Goal: Find specific page/section: Find specific page/section

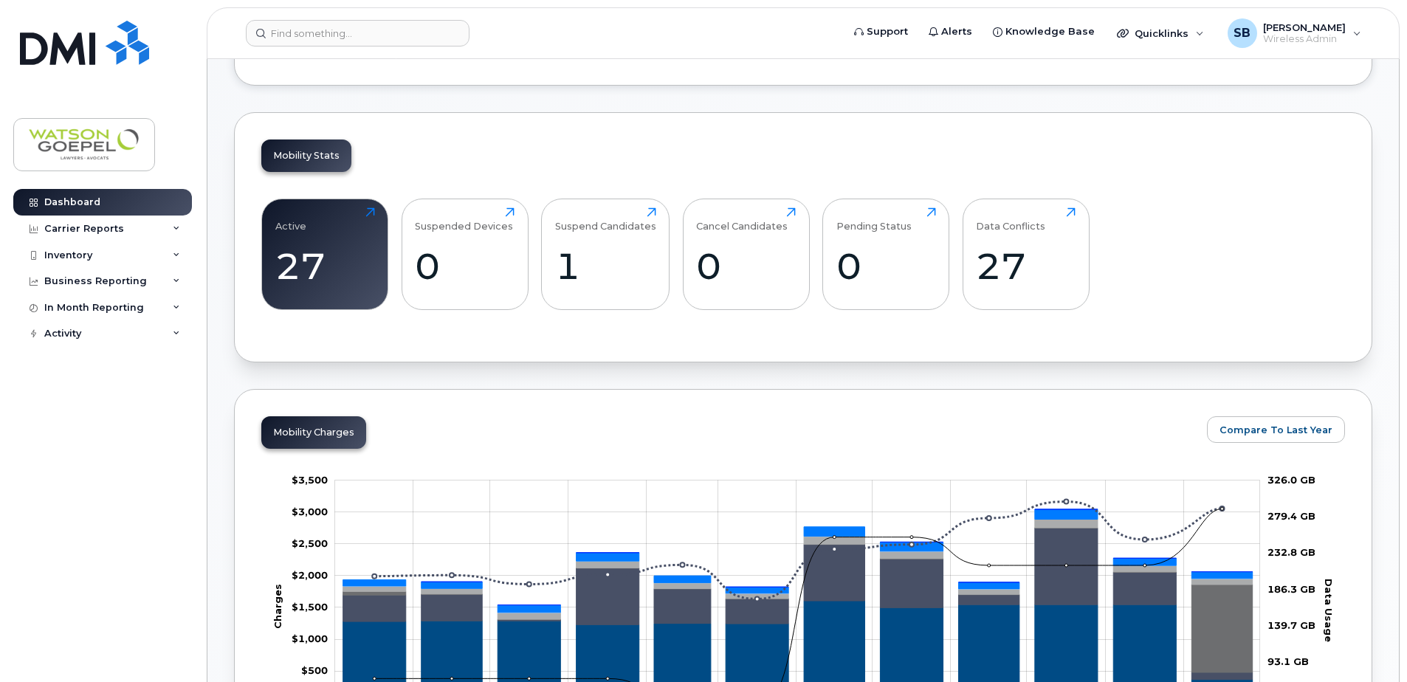
scroll to position [443, 0]
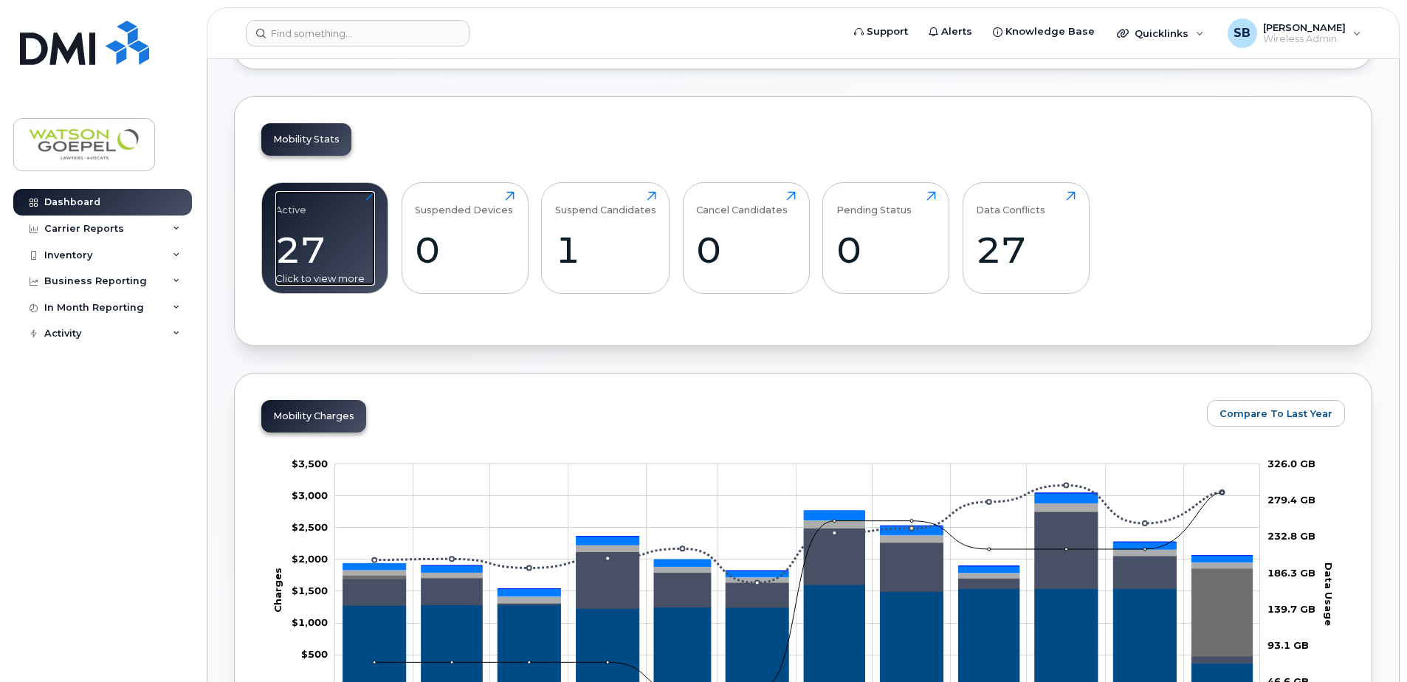
click at [283, 258] on div "27" at bounding box center [325, 250] width 100 height 44
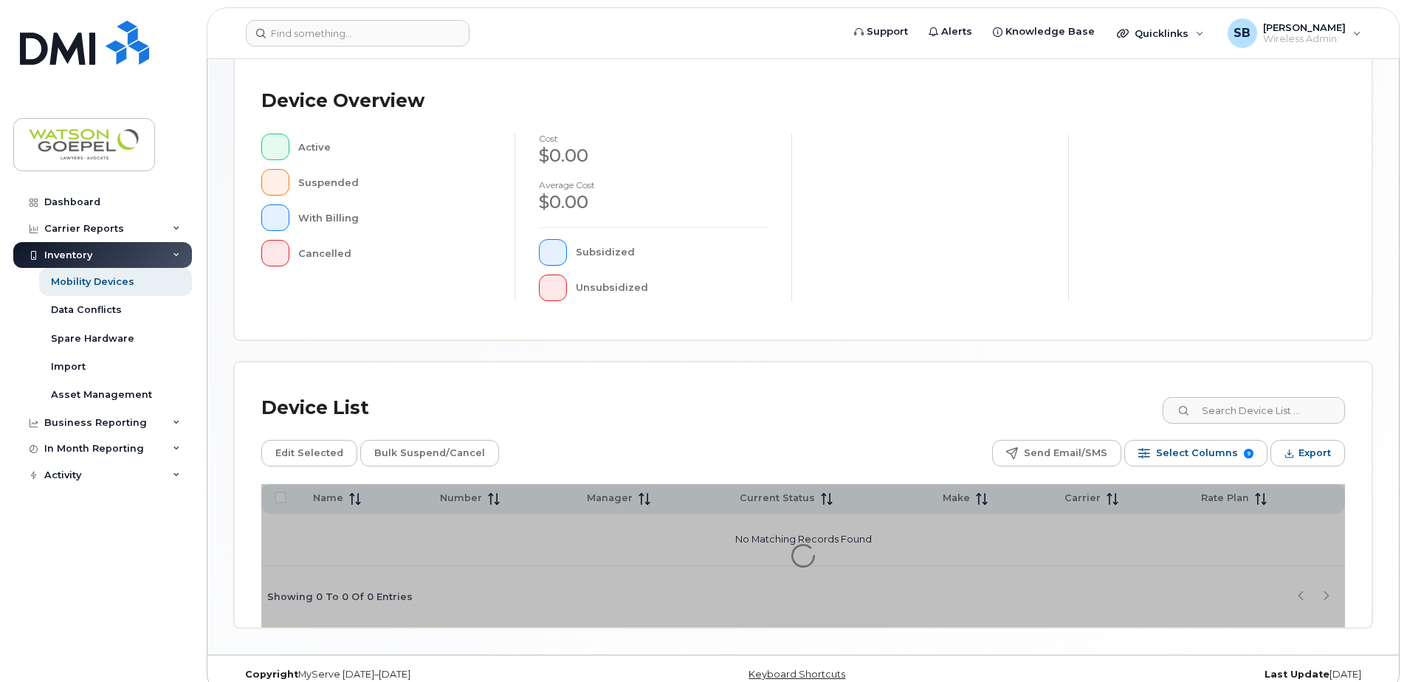
scroll to position [333, 0]
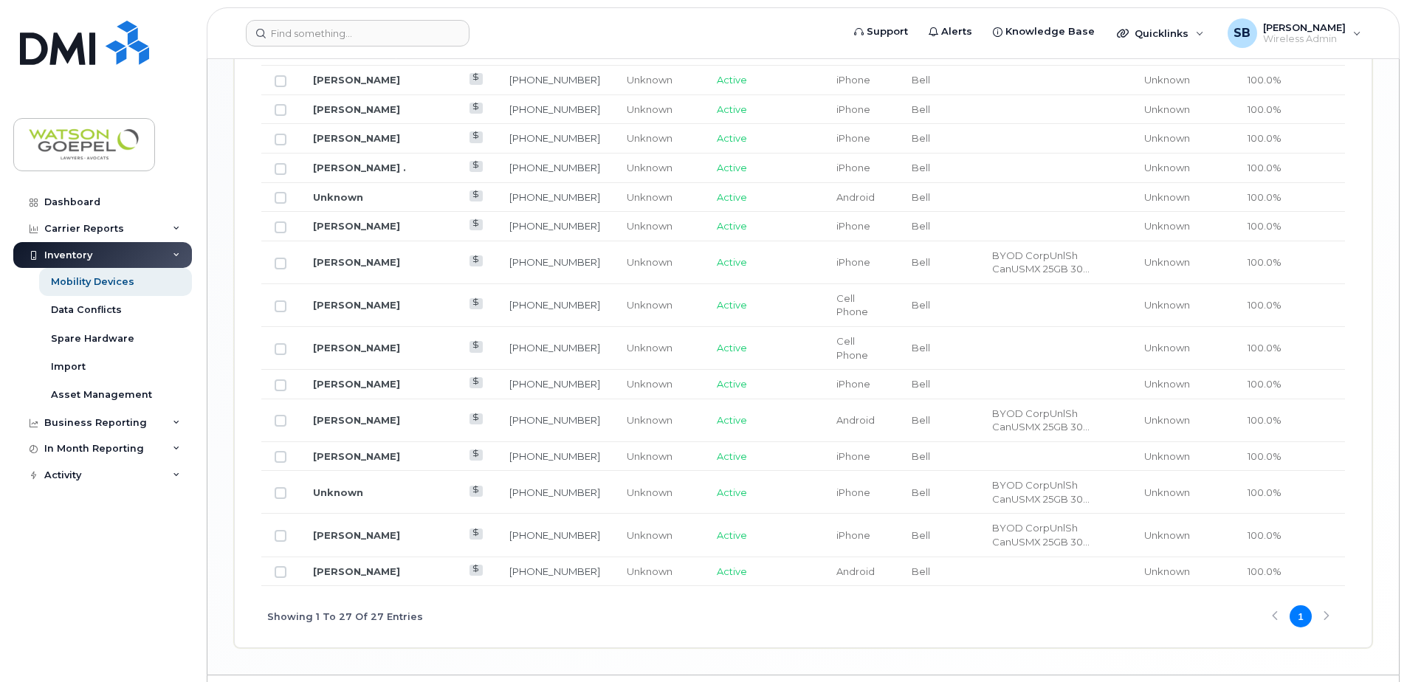
scroll to position [1141, 0]
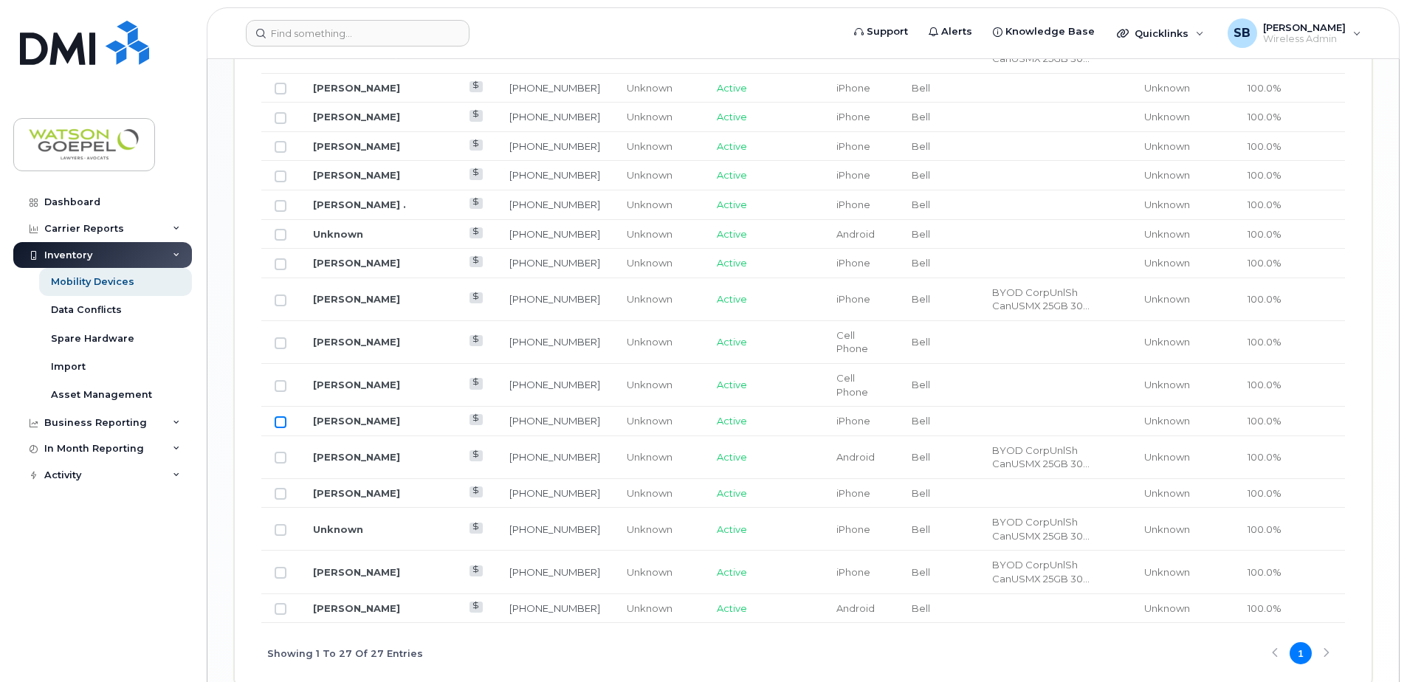
click at [281, 422] on input "Row Unselected" at bounding box center [281, 422] width 12 height 12
checkbox input "true"
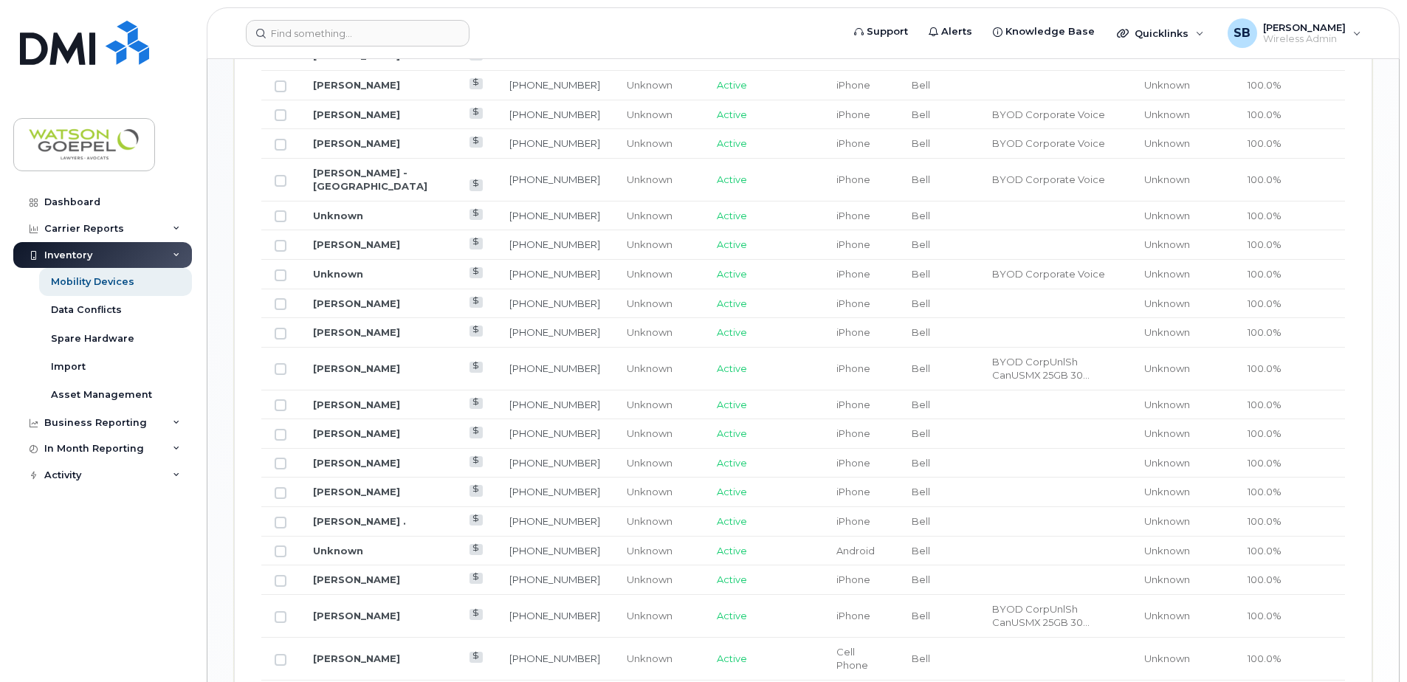
scroll to position [993, 0]
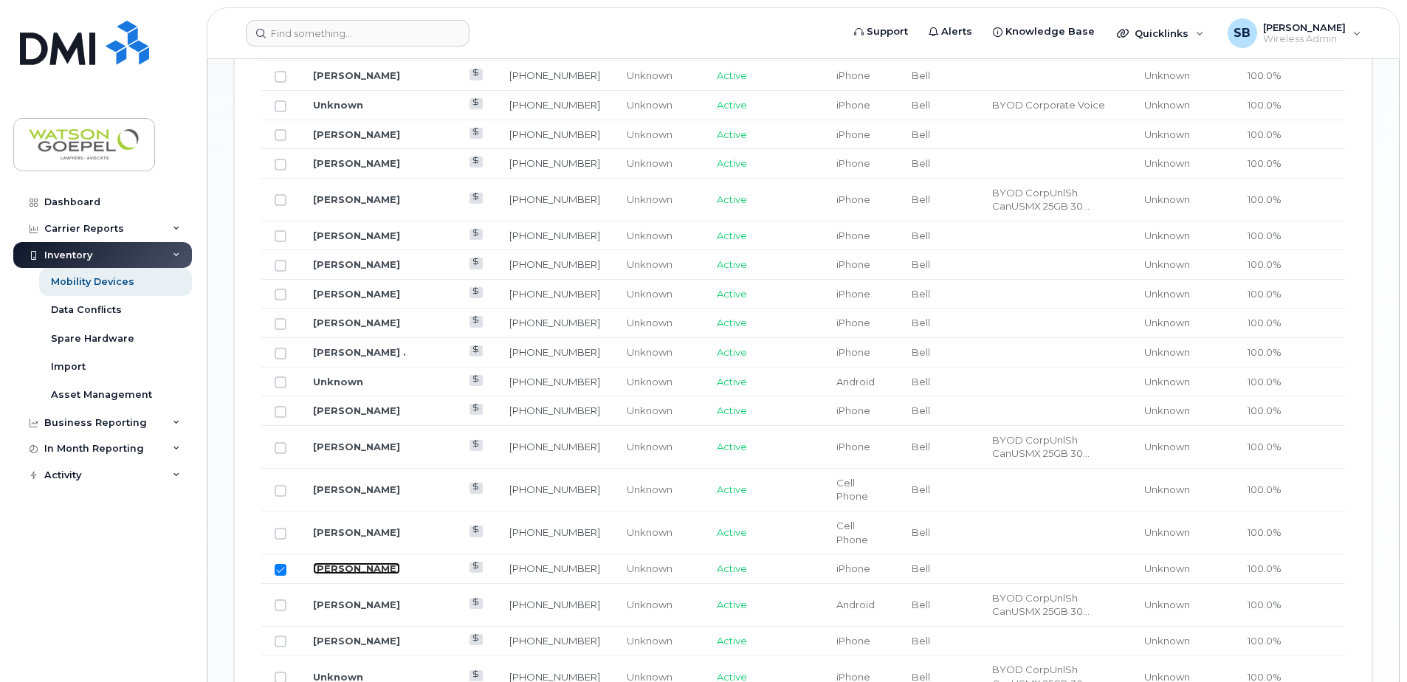
click at [364, 564] on link "[PERSON_NAME]" at bounding box center [356, 568] width 87 height 12
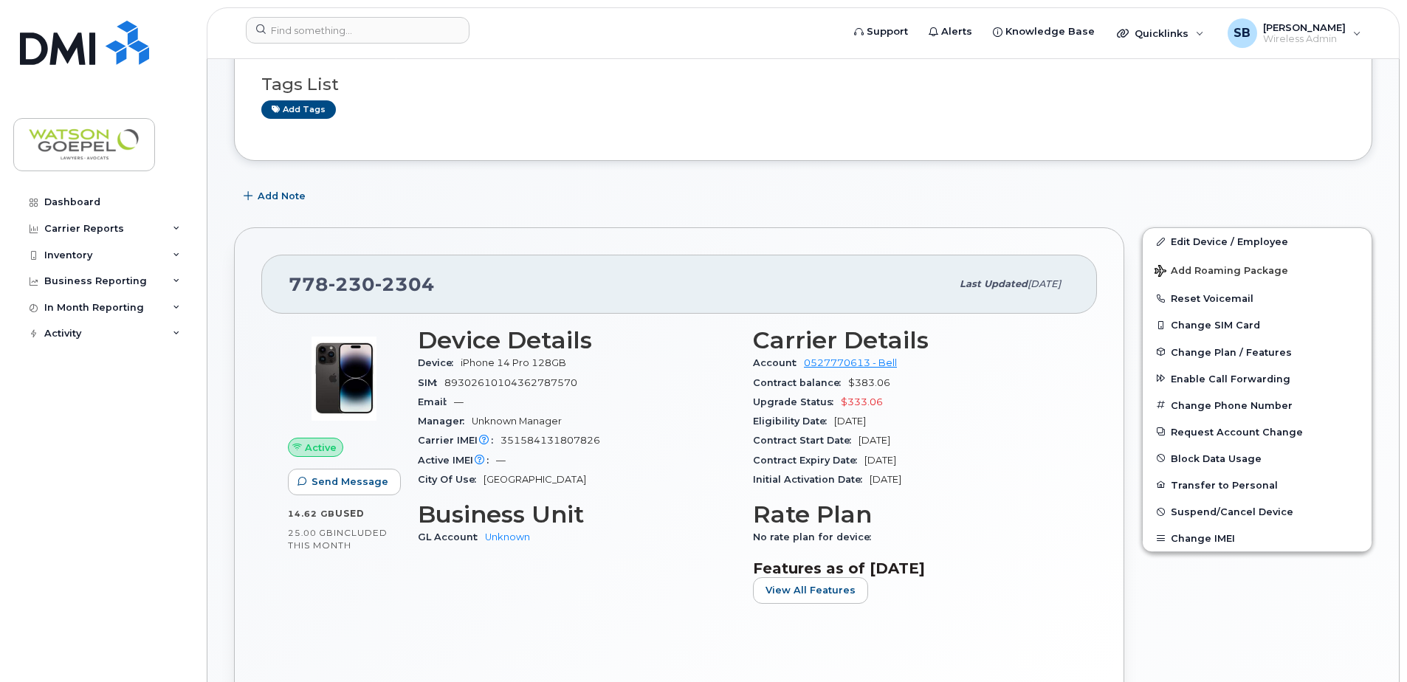
scroll to position [221, 0]
